Goal: Task Accomplishment & Management: Manage account settings

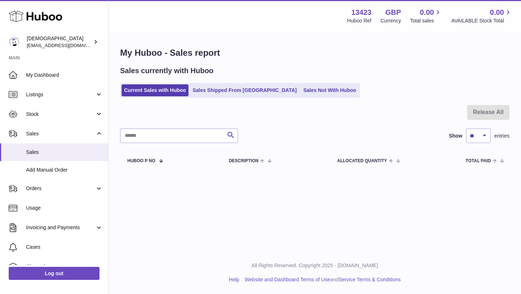
click at [219, 92] on link "Sales Shipped From [GEOGRAPHIC_DATA]" at bounding box center [244, 90] width 109 height 12
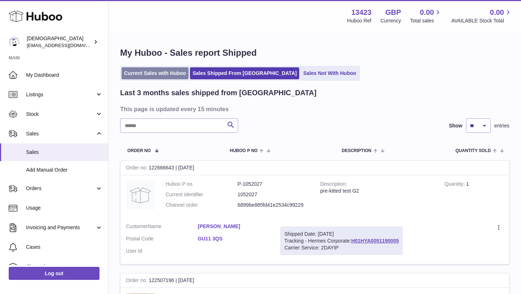
click at [166, 75] on link "Current Sales with Huboo" at bounding box center [154, 73] width 67 height 12
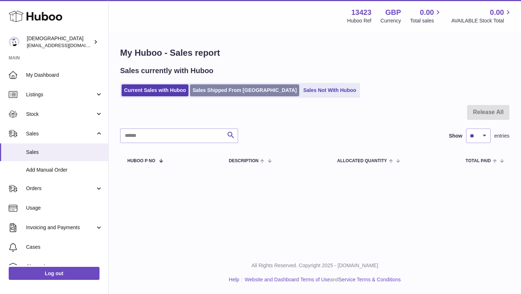
click at [218, 95] on link "Sales Shipped From [GEOGRAPHIC_DATA]" at bounding box center [244, 90] width 109 height 12
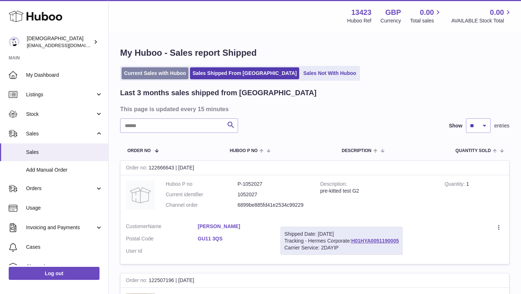
click at [173, 76] on link "Current Sales with Huboo" at bounding box center [154, 73] width 67 height 12
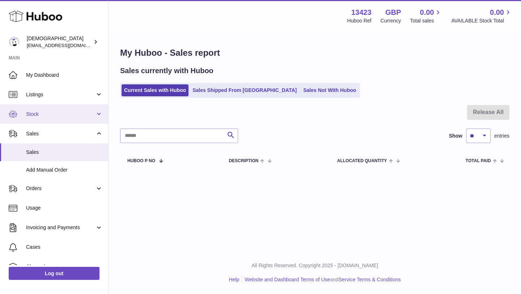
click at [40, 121] on link "Stock" at bounding box center [54, 114] width 108 height 20
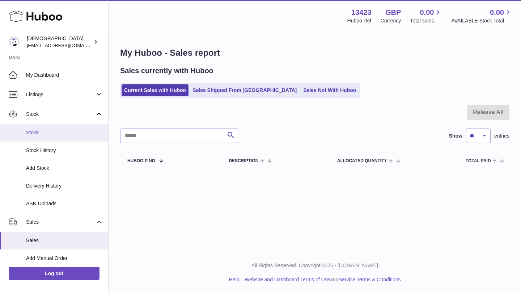
click at [44, 133] on span "Stock" at bounding box center [64, 132] width 77 height 7
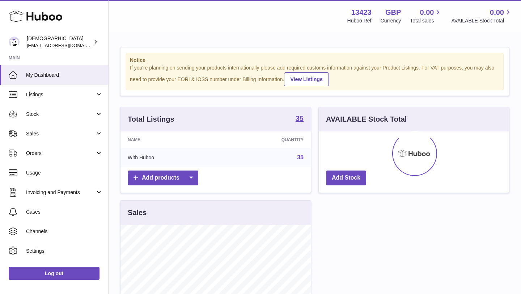
scroll to position [113, 190]
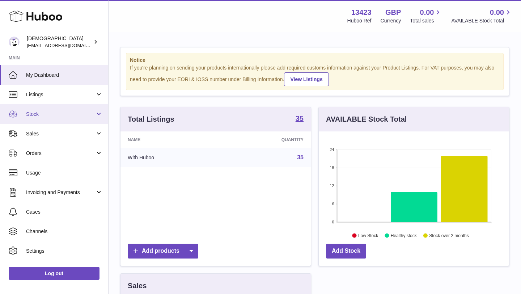
click at [39, 111] on span "Stock" at bounding box center [60, 114] width 69 height 7
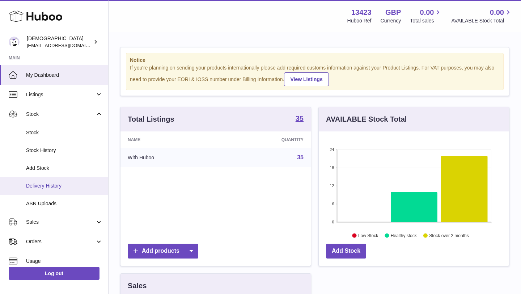
click at [43, 187] on span "Delivery History" at bounding box center [64, 185] width 77 height 7
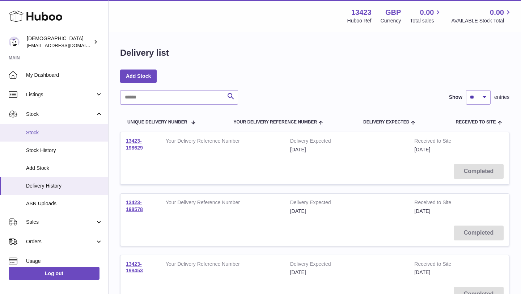
click at [73, 137] on link "Stock" at bounding box center [54, 133] width 108 height 18
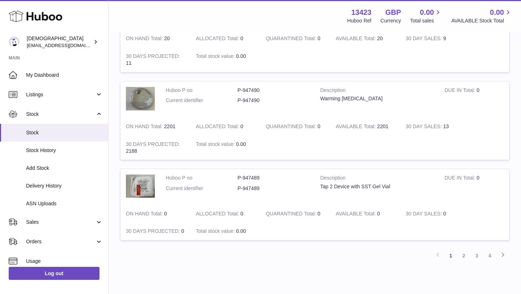
scroll to position [854, 0]
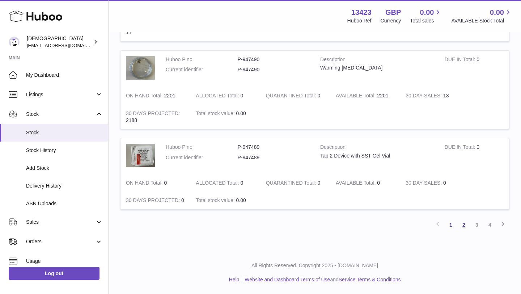
click at [465, 225] on link "2" at bounding box center [463, 224] width 13 height 13
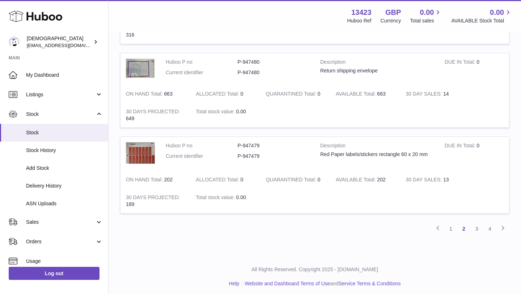
scroll to position [792, 0]
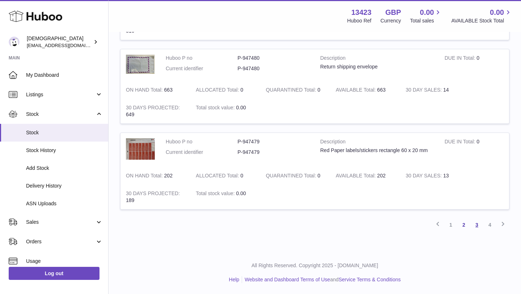
click at [477, 226] on link "3" at bounding box center [476, 224] width 13 height 13
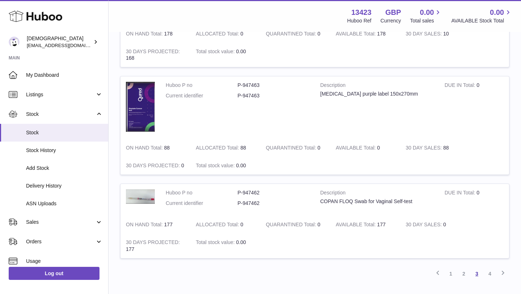
scroll to position [882, 0]
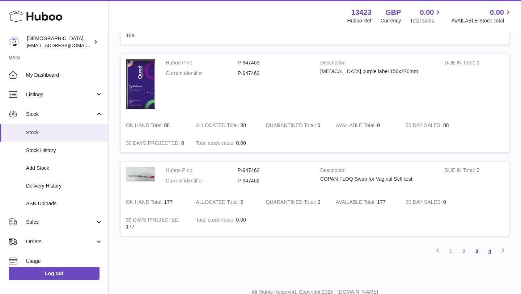
click at [490, 252] on link "4" at bounding box center [489, 250] width 13 height 13
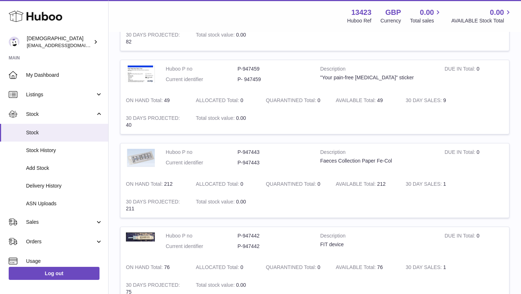
scroll to position [346, 0]
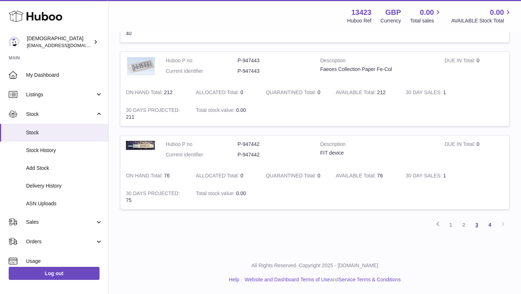
click at [476, 223] on link "3" at bounding box center [476, 224] width 13 height 13
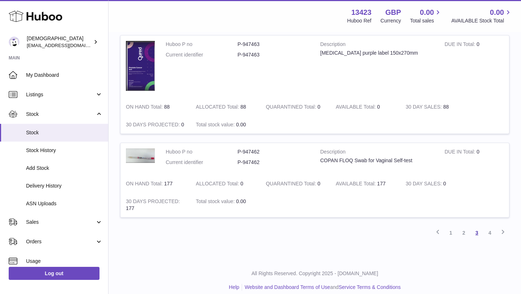
scroll to position [909, 0]
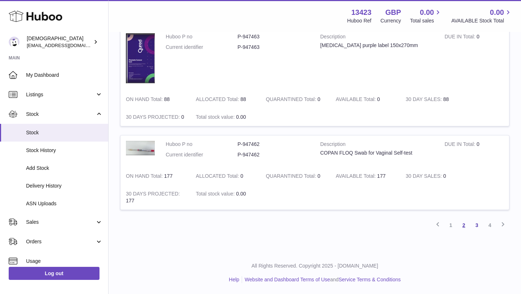
click at [464, 226] on link "2" at bounding box center [463, 224] width 13 height 13
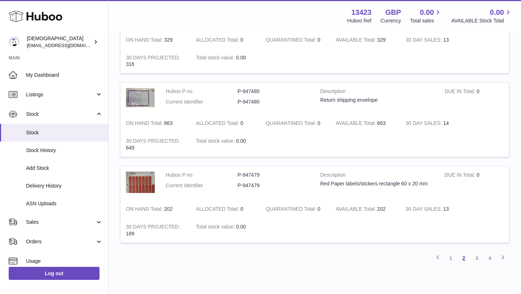
scroll to position [792, 0]
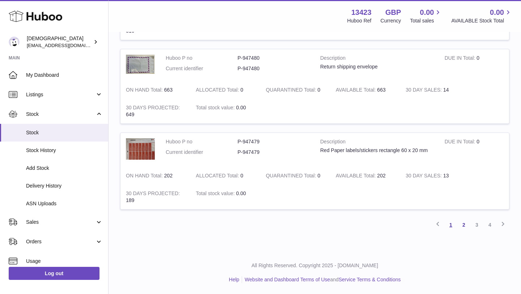
click at [453, 227] on link "1" at bounding box center [450, 224] width 13 height 13
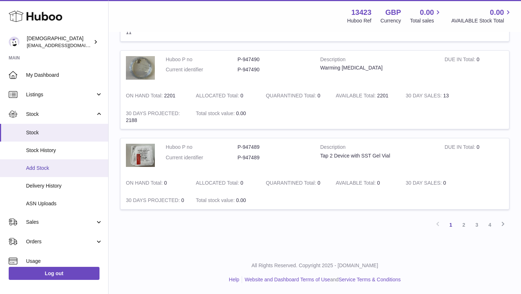
scroll to position [103, 0]
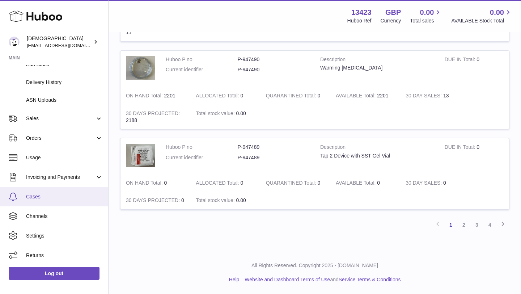
click at [55, 198] on span "Cases" at bounding box center [64, 196] width 77 height 7
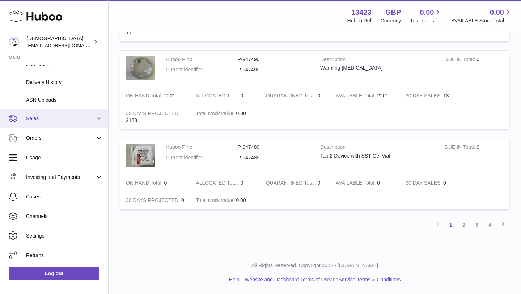
click at [55, 123] on link "Sales" at bounding box center [54, 118] width 108 height 20
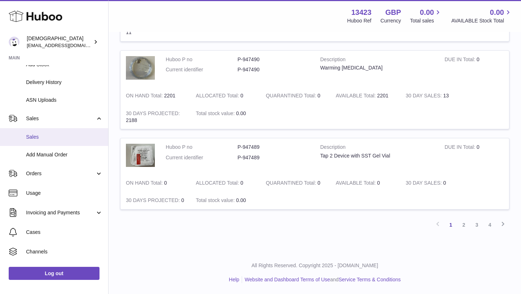
click at [51, 136] on span "Sales" at bounding box center [64, 136] width 77 height 7
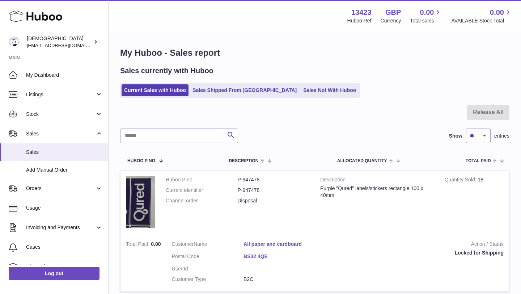
click at [217, 84] on ul "Current Sales with Huboo Sales Shipped From [GEOGRAPHIC_DATA] Sales Not With Hu…" at bounding box center [240, 90] width 240 height 15
click at [216, 91] on link "Sales Shipped From [GEOGRAPHIC_DATA]" at bounding box center [244, 90] width 109 height 12
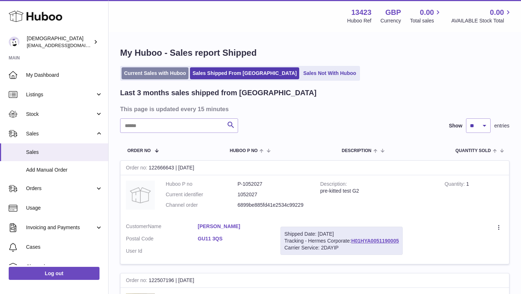
click at [170, 69] on link "Current Sales with Huboo" at bounding box center [154, 73] width 67 height 12
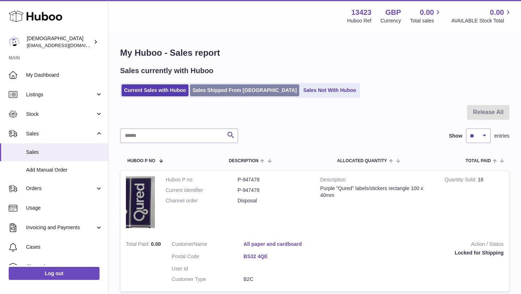
click at [229, 90] on link "Sales Shipped From [GEOGRAPHIC_DATA]" at bounding box center [244, 90] width 109 height 12
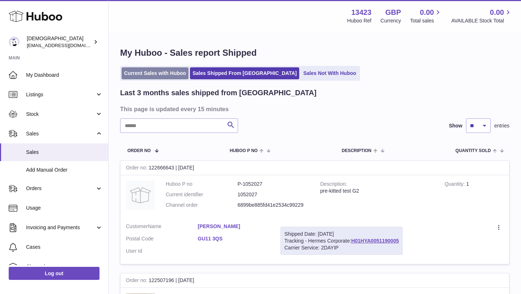
click at [170, 72] on link "Current Sales with Huboo" at bounding box center [154, 73] width 67 height 12
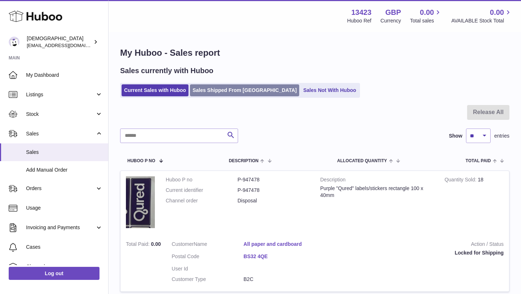
click at [225, 94] on link "Sales Shipped From [GEOGRAPHIC_DATA]" at bounding box center [244, 90] width 109 height 12
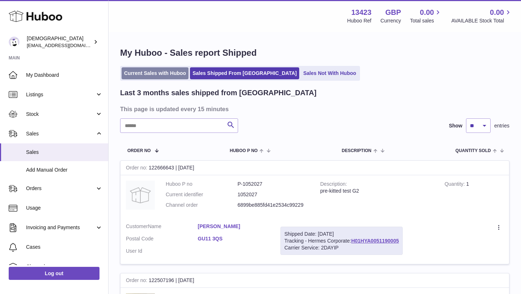
click at [169, 72] on link "Current Sales with Huboo" at bounding box center [154, 73] width 67 height 12
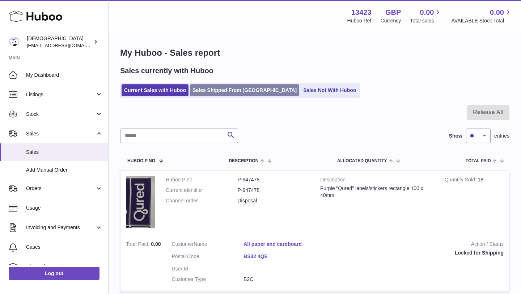
click at [230, 86] on link "Sales Shipped From Huboo" at bounding box center [244, 90] width 109 height 12
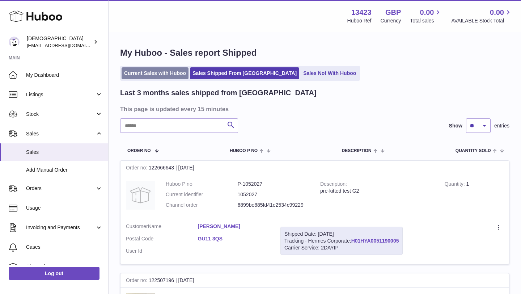
click at [169, 77] on link "Current Sales with Huboo" at bounding box center [154, 73] width 67 height 12
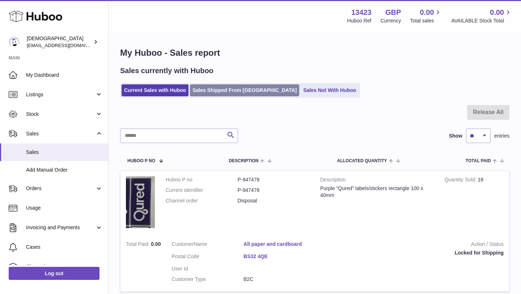
click at [203, 94] on link "Sales Shipped From [GEOGRAPHIC_DATA]" at bounding box center [244, 90] width 109 height 12
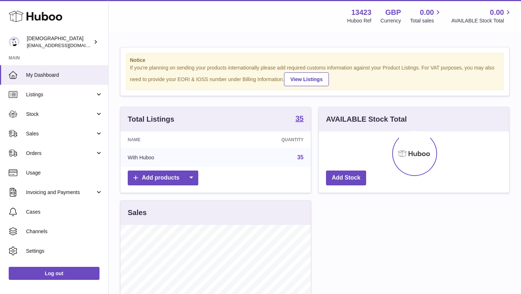
scroll to position [113, 190]
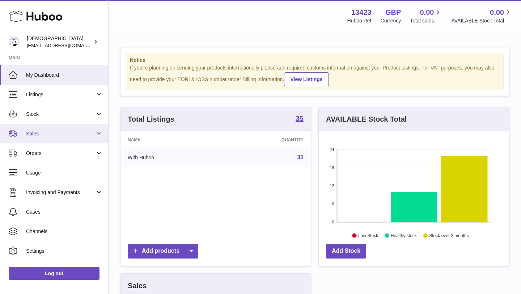
click at [64, 133] on span "Sales" at bounding box center [60, 133] width 69 height 7
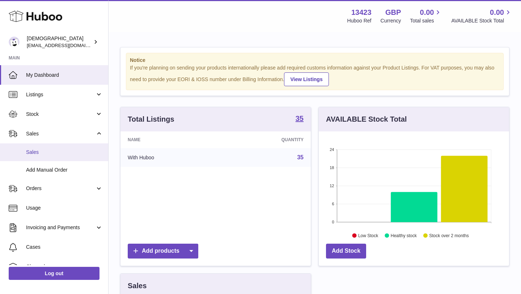
click at [63, 154] on span "Sales" at bounding box center [64, 152] width 77 height 7
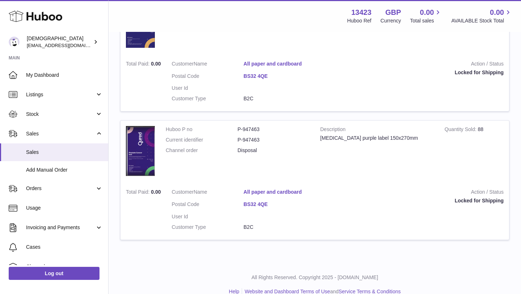
scroll to position [421, 0]
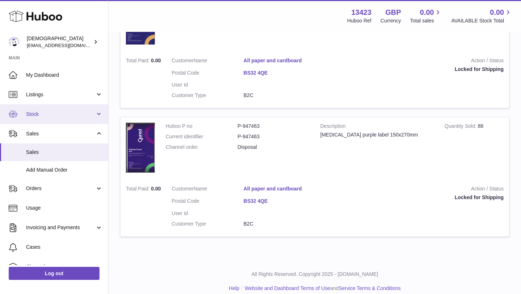
click at [48, 117] on span "Stock" at bounding box center [60, 114] width 69 height 7
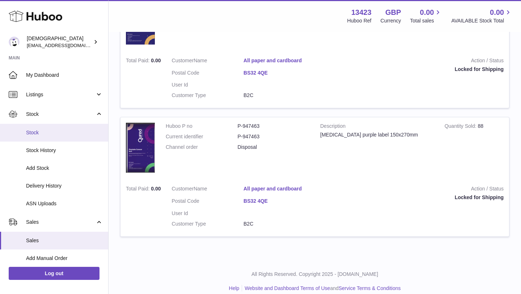
click at [46, 132] on span "Stock" at bounding box center [64, 132] width 77 height 7
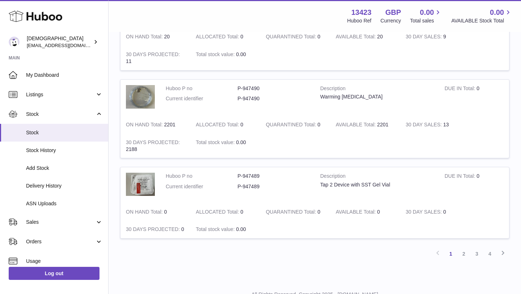
scroll to position [834, 0]
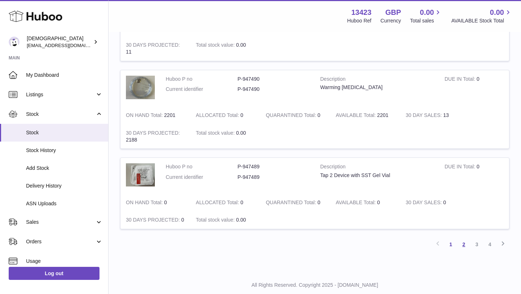
click at [461, 243] on link "2" at bounding box center [463, 244] width 13 height 13
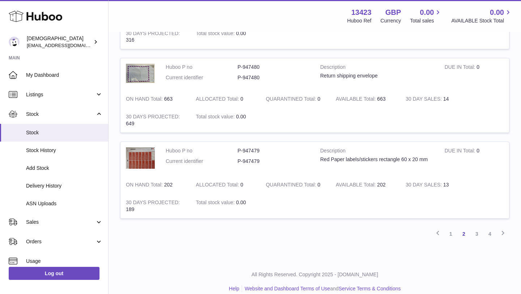
scroll to position [790, 0]
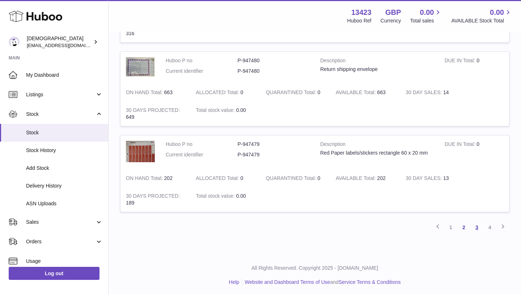
click at [474, 223] on link "3" at bounding box center [476, 227] width 13 height 13
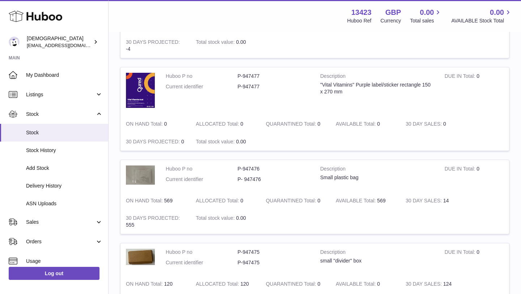
scroll to position [180, 0]
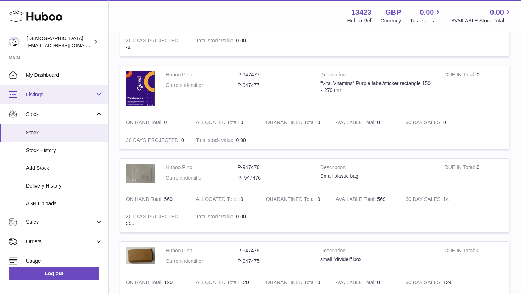
click at [49, 97] on span "Listings" at bounding box center [60, 94] width 69 height 7
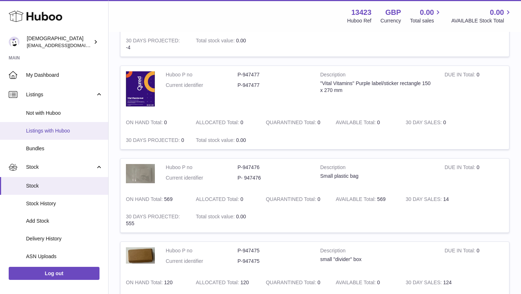
click at [57, 132] on span "Listings with Huboo" at bounding box center [64, 130] width 77 height 7
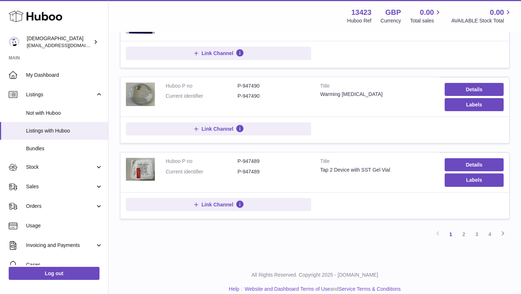
scroll to position [737, 0]
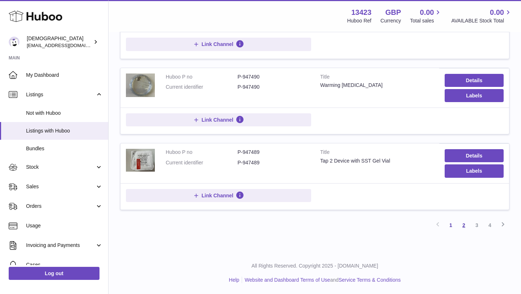
click at [461, 227] on link "2" at bounding box center [463, 224] width 13 height 13
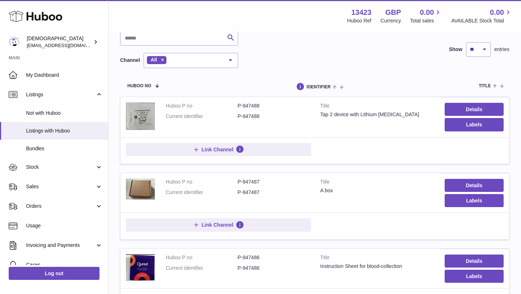
scroll to position [51, 0]
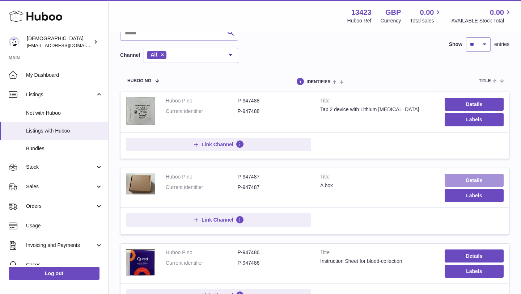
click at [451, 184] on link "Details" at bounding box center [473, 180] width 59 height 13
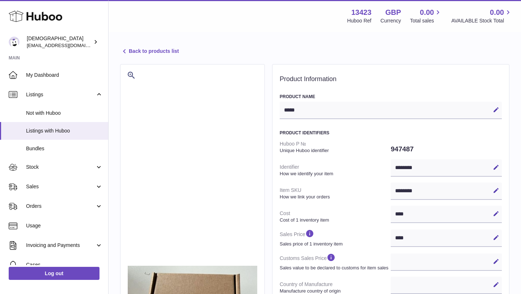
select select
select select "****"
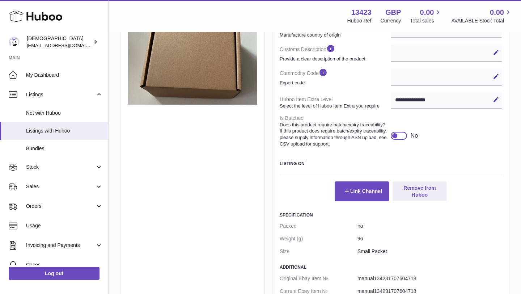
scroll to position [256, 0]
click at [432, 192] on button "Remove from Huboo" at bounding box center [419, 191] width 54 height 20
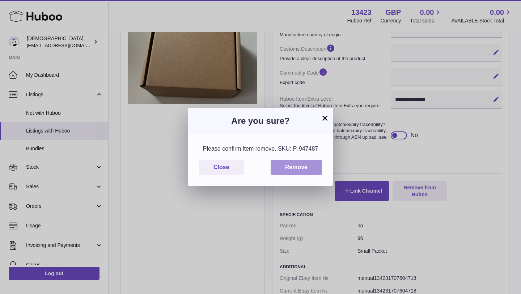
click at [310, 168] on button "Remove" at bounding box center [295, 167] width 51 height 15
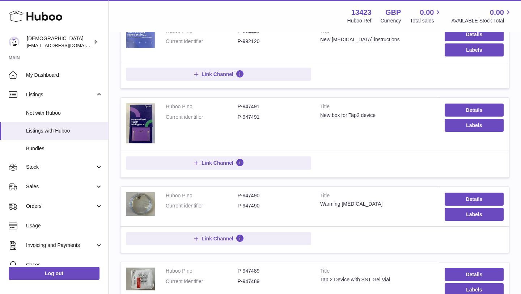
scroll to position [737, 0]
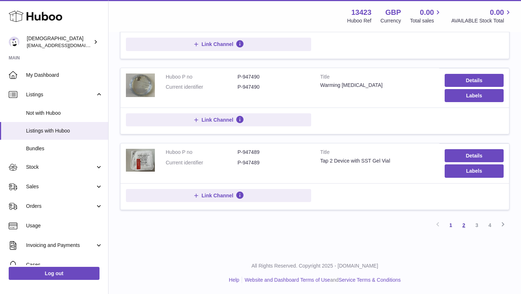
click at [463, 224] on link "2" at bounding box center [463, 224] width 13 height 13
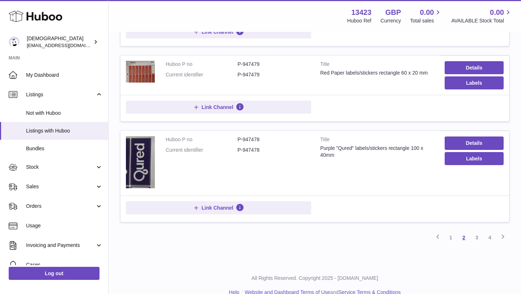
scroll to position [717, 0]
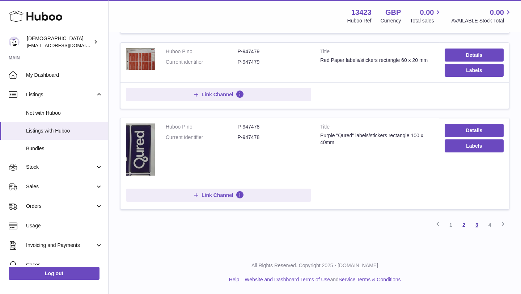
click at [478, 227] on link "3" at bounding box center [476, 224] width 13 height 13
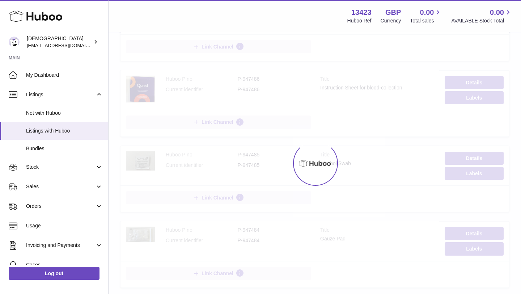
scroll to position [33, 0]
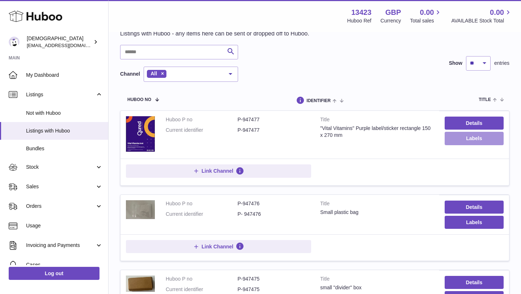
click at [460, 140] on button "Labels" at bounding box center [473, 138] width 59 height 13
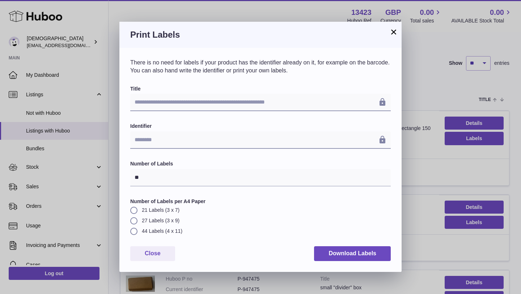
click at [393, 34] on button "×" at bounding box center [393, 31] width 9 height 9
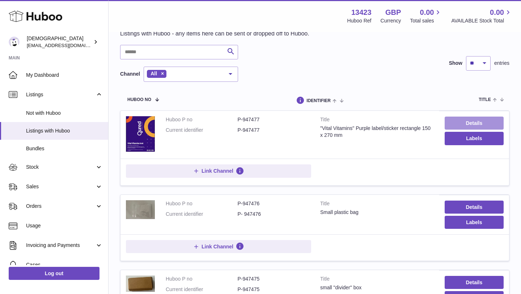
click at [469, 123] on link "Details" at bounding box center [473, 122] width 59 height 13
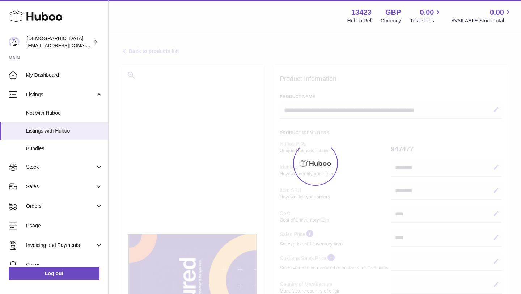
select select
select select "****"
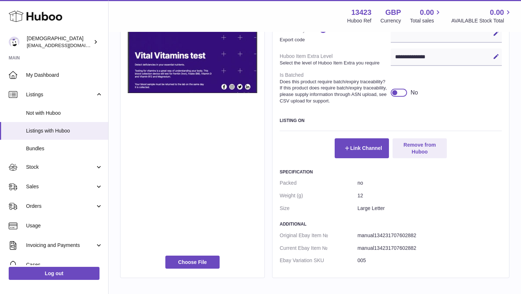
scroll to position [304, 0]
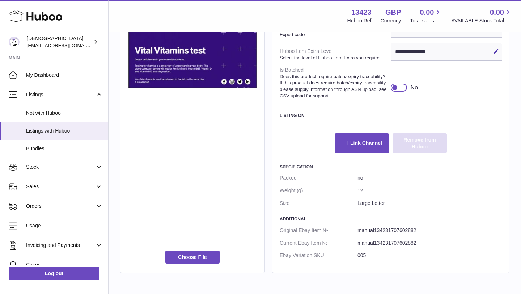
click at [427, 144] on button "Remove from Huboo" at bounding box center [419, 143] width 54 height 20
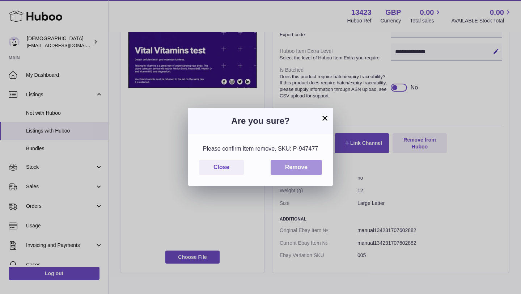
click at [312, 168] on button "Remove" at bounding box center [295, 167] width 51 height 15
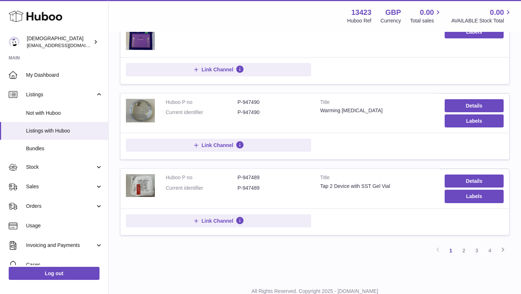
scroll to position [737, 0]
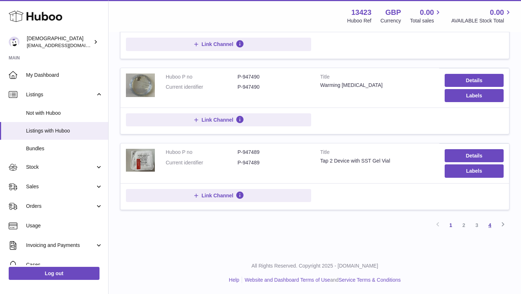
click at [489, 226] on link "4" at bounding box center [489, 224] width 13 height 13
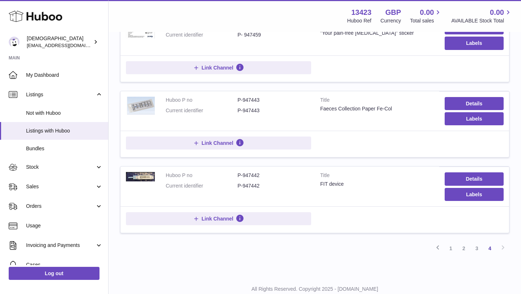
scroll to position [128, 0]
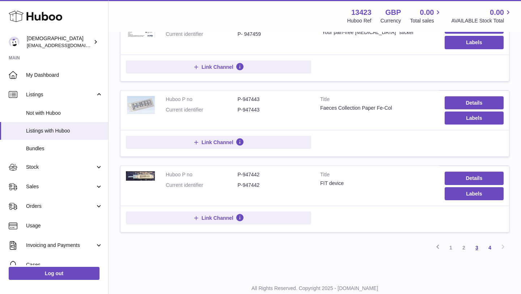
click at [473, 249] on link "3" at bounding box center [476, 247] width 13 height 13
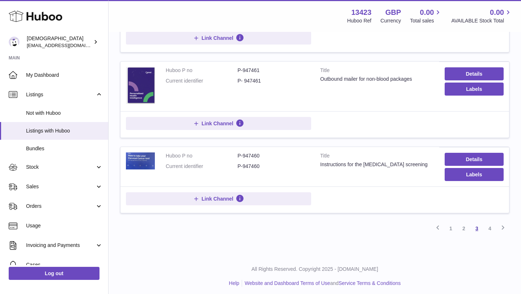
scroll to position [779, 0]
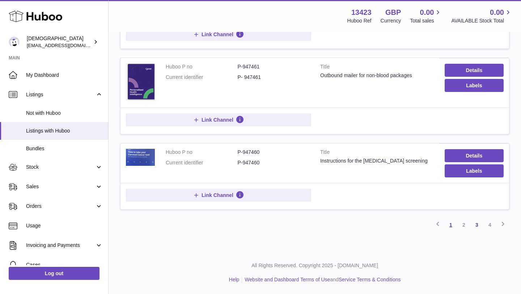
click at [451, 228] on link "1" at bounding box center [450, 224] width 13 height 13
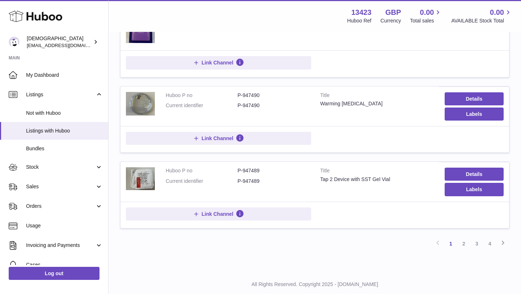
scroll to position [722, 0]
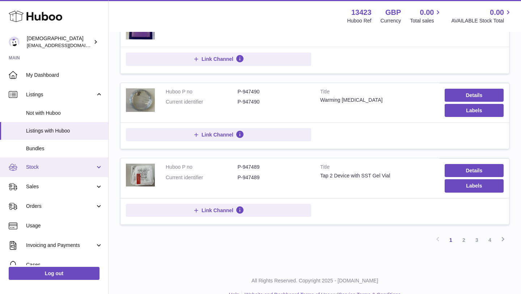
click at [74, 164] on span "Stock" at bounding box center [60, 166] width 69 height 7
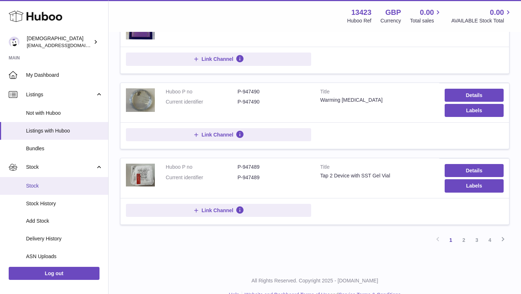
click at [65, 182] on span "Stock" at bounding box center [64, 185] width 77 height 7
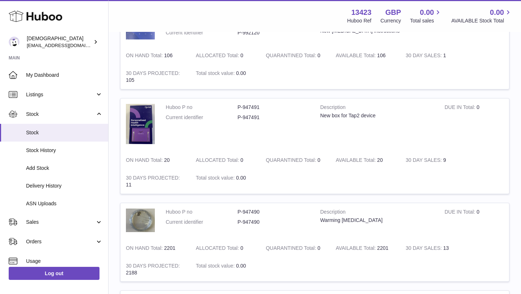
scroll to position [854, 0]
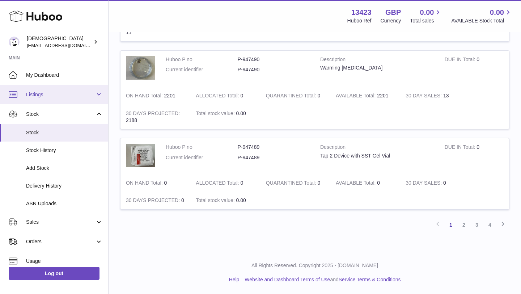
click at [50, 95] on span "Listings" at bounding box center [60, 94] width 69 height 7
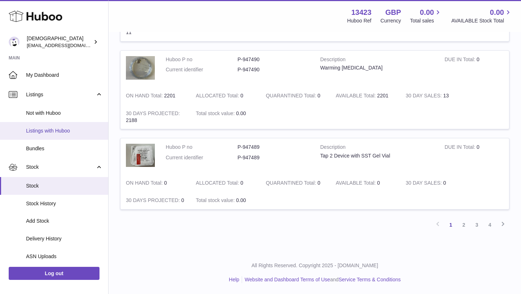
click at [52, 129] on span "Listings with Huboo" at bounding box center [64, 130] width 77 height 7
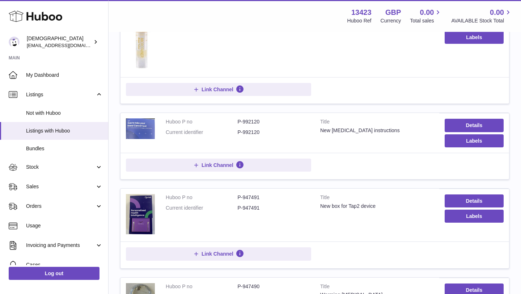
scroll to position [737, 0]
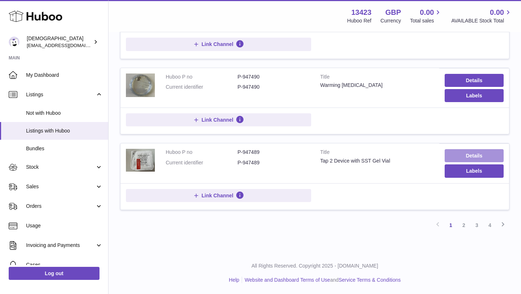
click at [475, 150] on link "Details" at bounding box center [473, 155] width 59 height 13
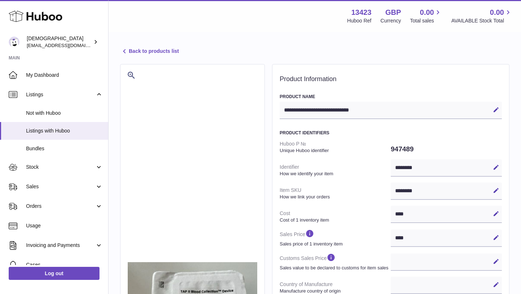
select select
select select "****"
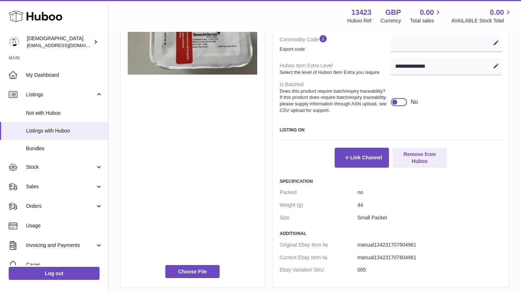
scroll to position [292, 0]
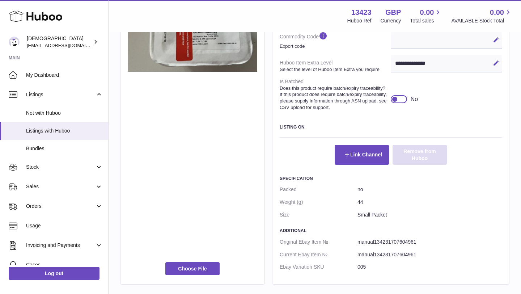
click at [414, 159] on button "Remove from Huboo" at bounding box center [419, 155] width 54 height 20
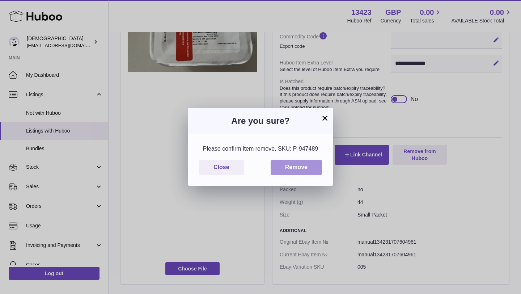
click at [307, 170] on button "Remove" at bounding box center [295, 167] width 51 height 15
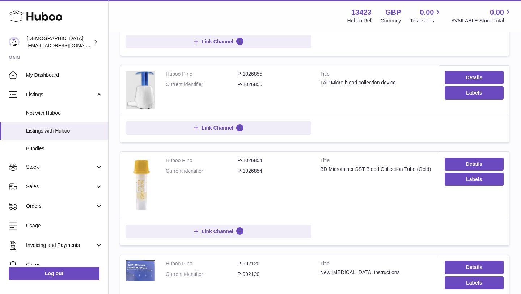
scroll to position [389, 0]
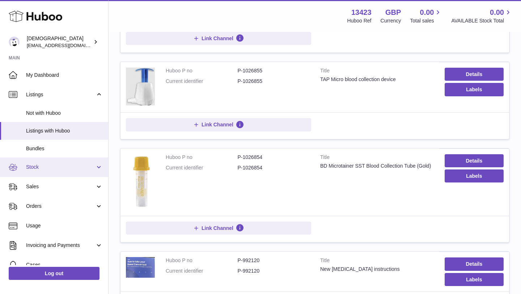
click at [63, 163] on span "Stock" at bounding box center [60, 166] width 69 height 7
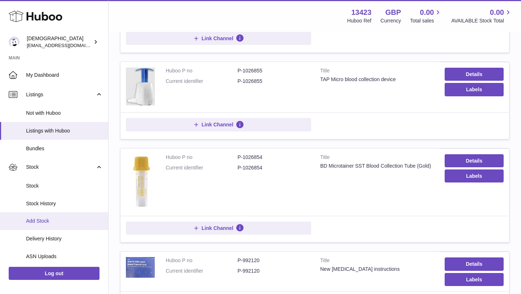
click at [67, 222] on span "Add Stock" at bounding box center [64, 220] width 77 height 7
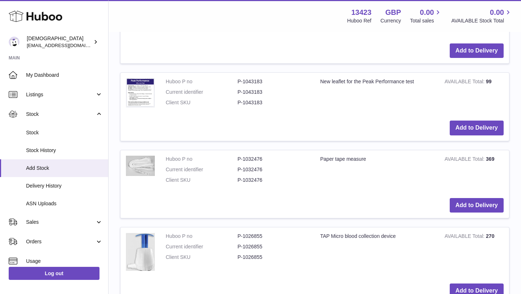
scroll to position [395, 0]
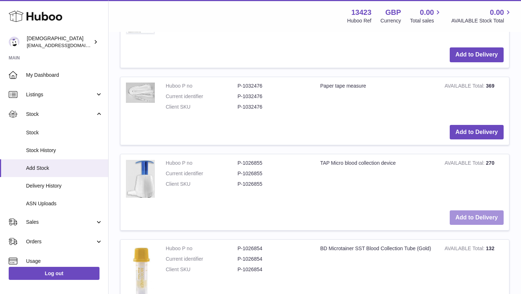
click at [469, 215] on button "Add to Delivery" at bounding box center [476, 217] width 54 height 15
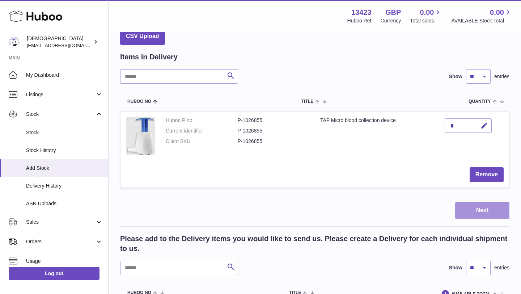
scroll to position [39, 0]
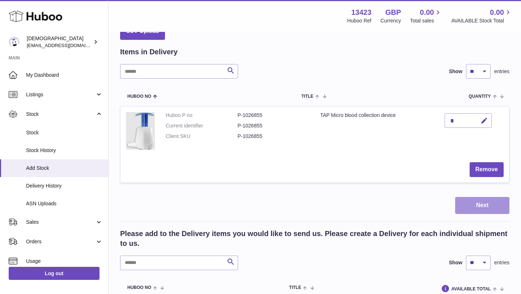
click at [478, 207] on button "Next" at bounding box center [482, 205] width 54 height 17
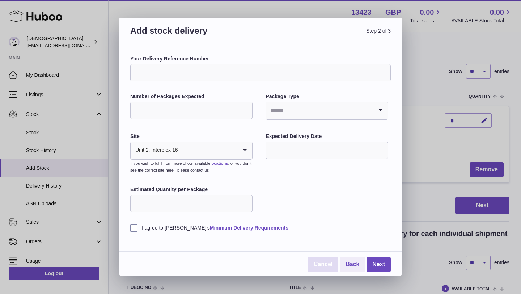
click at [329, 265] on link "Cancel" at bounding box center [323, 264] width 30 height 15
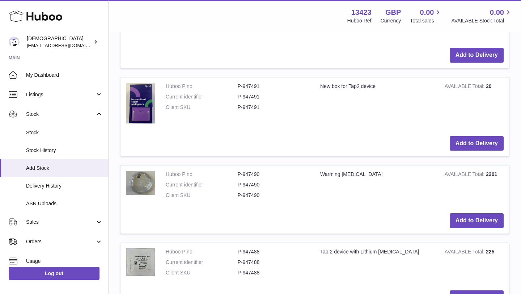
scroll to position [855, 0]
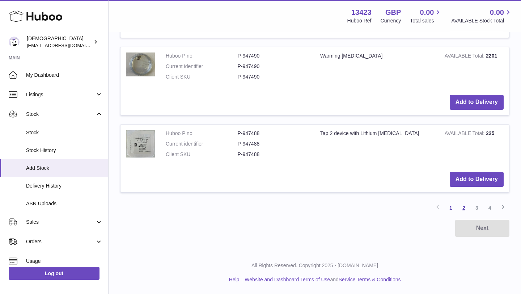
click at [464, 209] on link "2" at bounding box center [463, 207] width 13 height 13
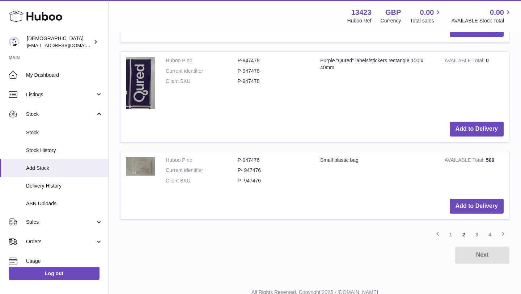
scroll to position [818, 0]
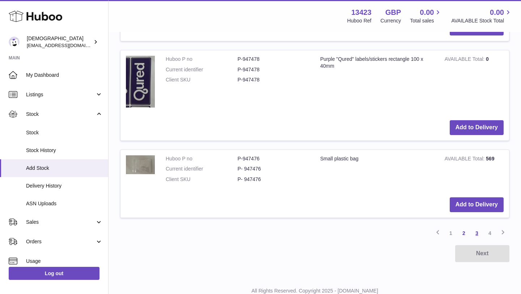
click at [478, 233] on link "3" at bounding box center [476, 232] width 13 height 13
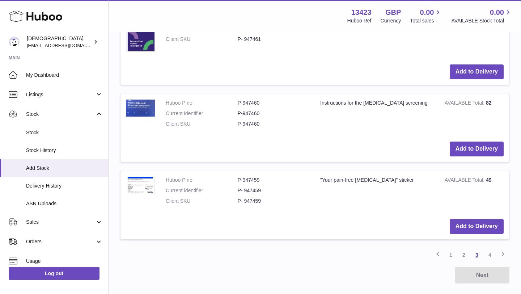
scroll to position [849, 0]
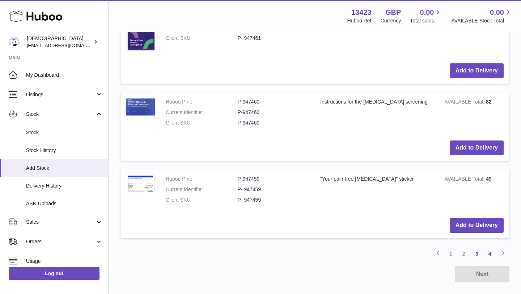
click at [490, 255] on link "4" at bounding box center [489, 253] width 13 height 13
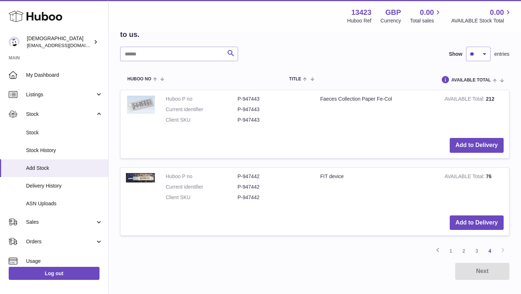
scroll to position [193, 0]
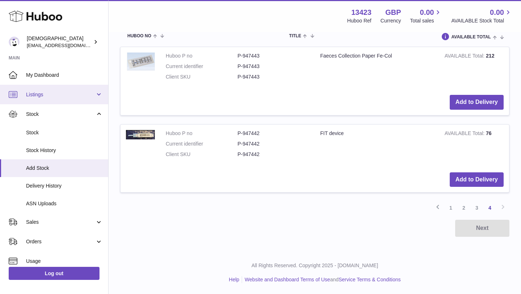
click at [44, 93] on span "Listings" at bounding box center [60, 94] width 69 height 7
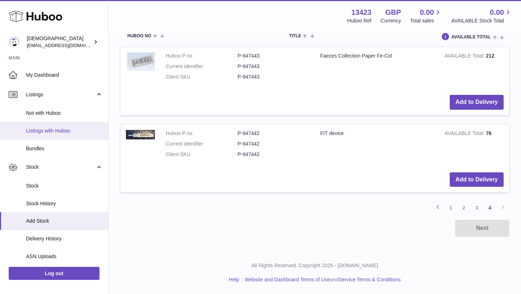
click at [49, 132] on span "Listings with Huboo" at bounding box center [64, 130] width 77 height 7
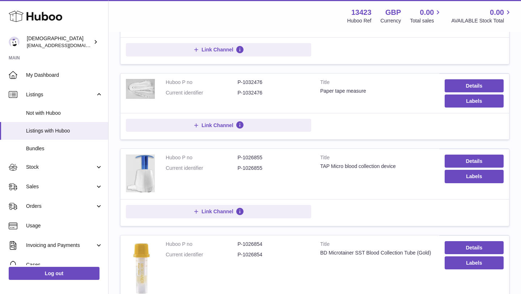
scroll to position [391, 0]
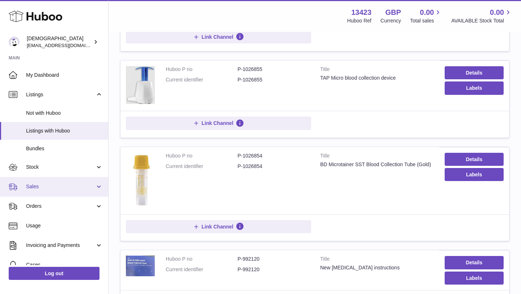
click at [35, 184] on span "Sales" at bounding box center [60, 186] width 69 height 7
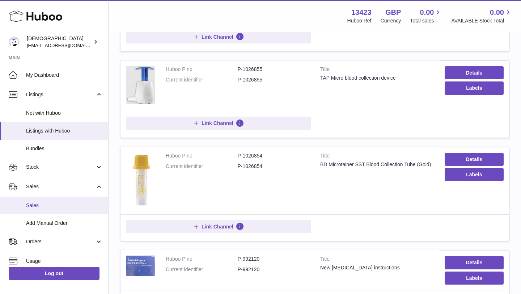
click at [38, 206] on span "Sales" at bounding box center [64, 205] width 77 height 7
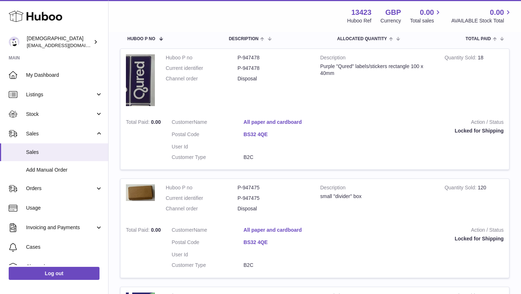
scroll to position [121, 0]
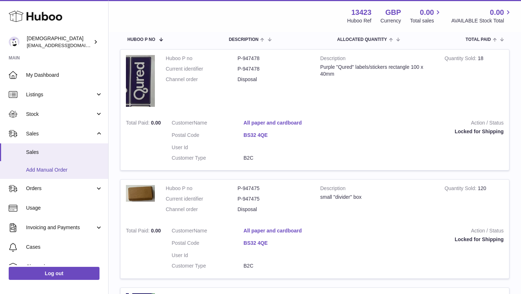
click at [43, 171] on span "Add Manual Order" at bounding box center [64, 169] width 77 height 7
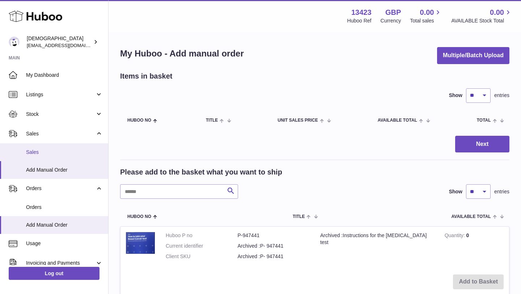
click at [44, 154] on span "Sales" at bounding box center [64, 152] width 77 height 7
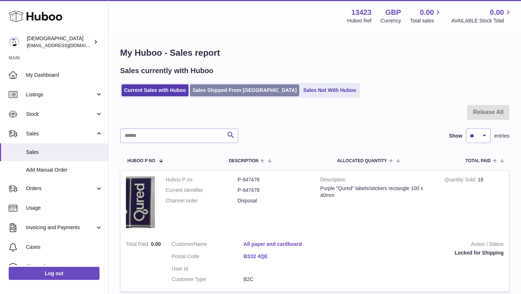
click at [215, 87] on link "Sales Shipped From [GEOGRAPHIC_DATA]" at bounding box center [244, 90] width 109 height 12
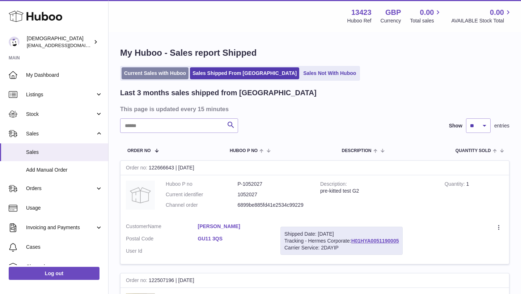
click at [161, 71] on link "Current Sales with Huboo" at bounding box center [154, 73] width 67 height 12
